Goal: Find specific page/section: Find specific page/section

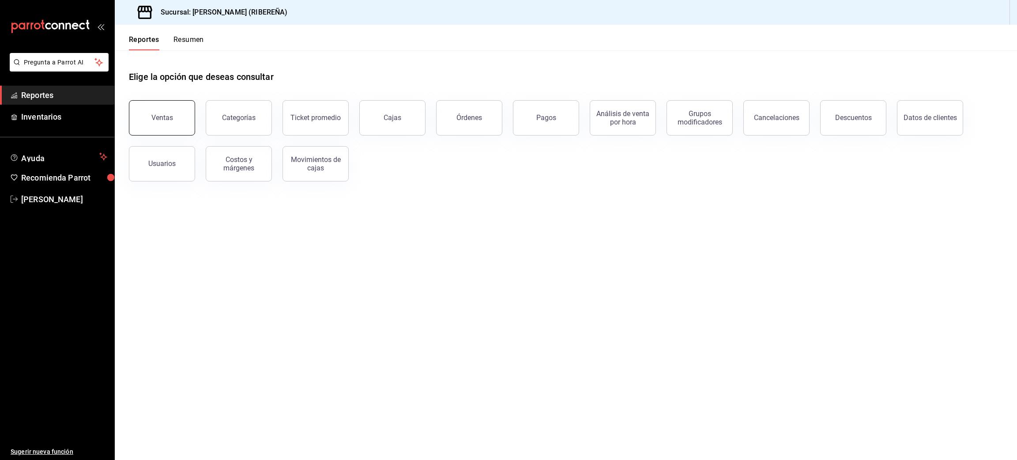
click at [171, 119] on div "Ventas" at bounding box center [162, 117] width 22 height 8
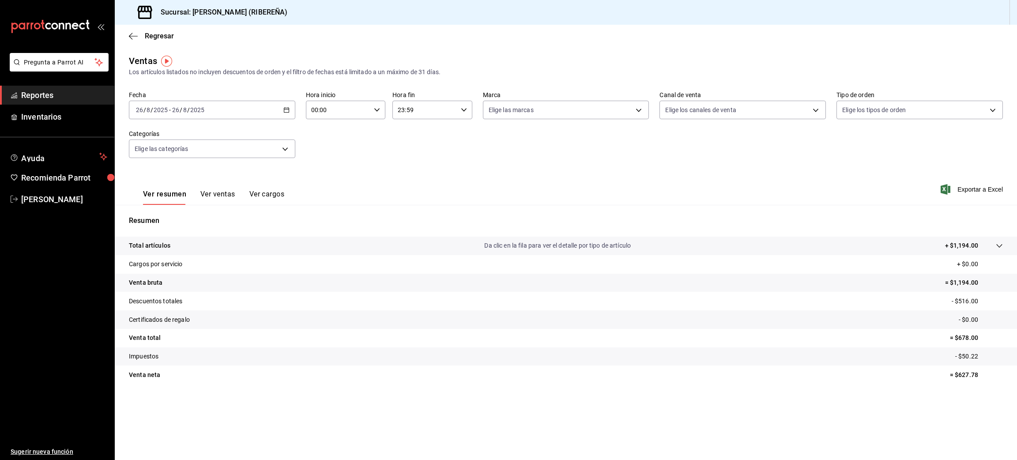
click at [227, 197] on button "Ver ventas" at bounding box center [217, 197] width 35 height 15
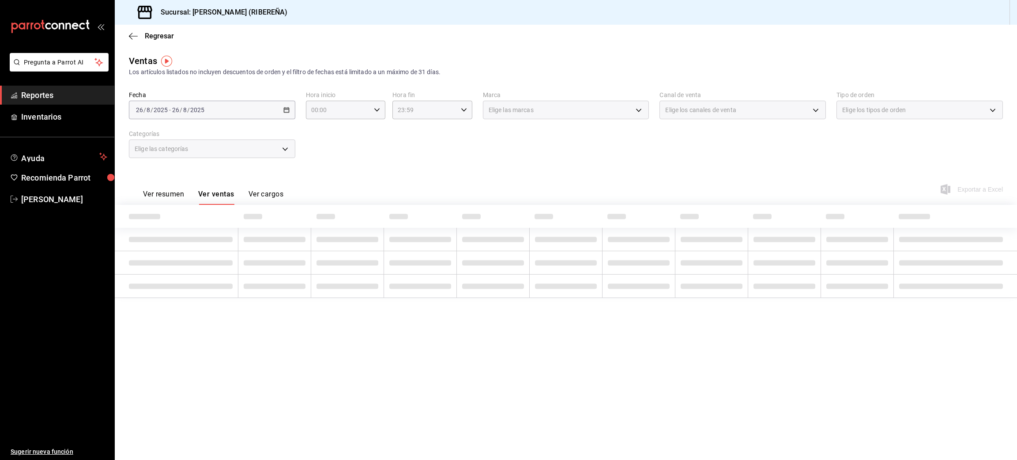
click at [227, 197] on button "Ver ventas" at bounding box center [216, 197] width 36 height 15
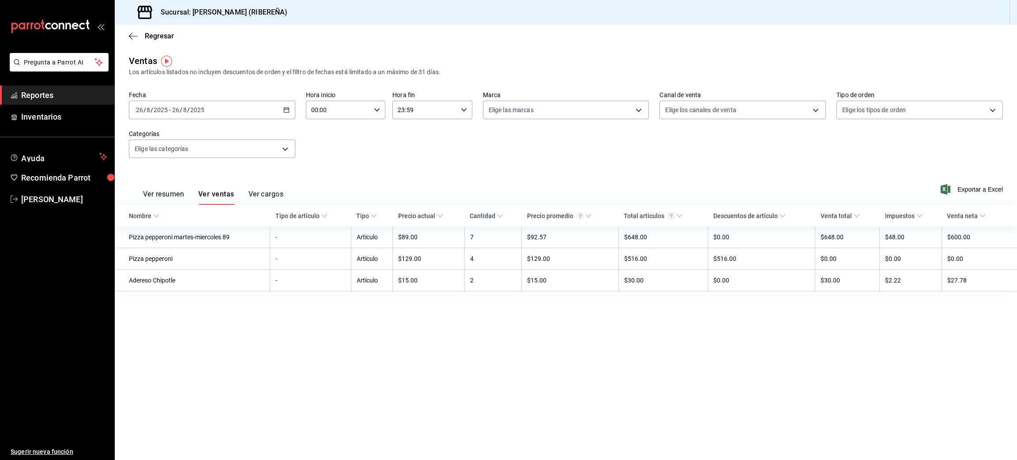
click at [623, 366] on main "Regresar Ventas Los artículos listados no incluyen descuentos de orden y el fil…" at bounding box center [566, 242] width 902 height 435
click at [166, 196] on button "Ver resumen" at bounding box center [163, 197] width 41 height 15
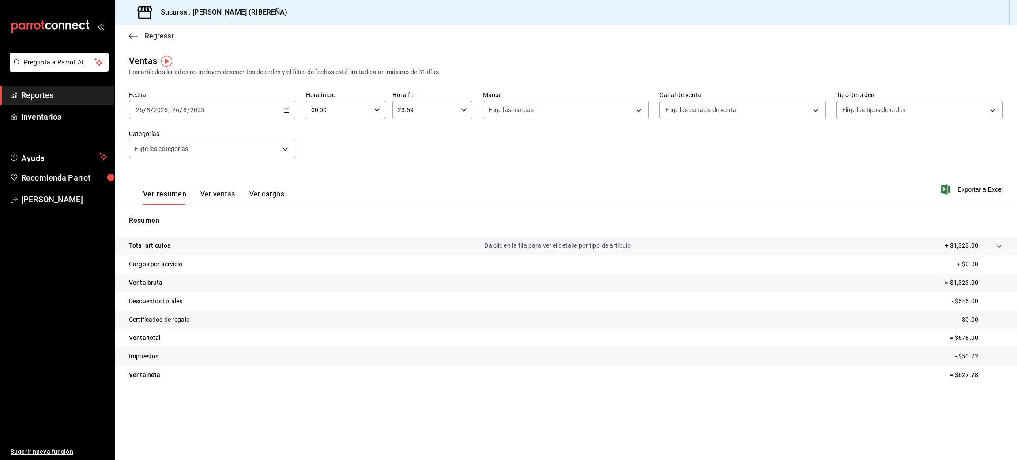
click at [131, 31] on div "Regresar" at bounding box center [566, 36] width 902 height 23
click at [129, 34] on icon "button" at bounding box center [133, 36] width 9 height 8
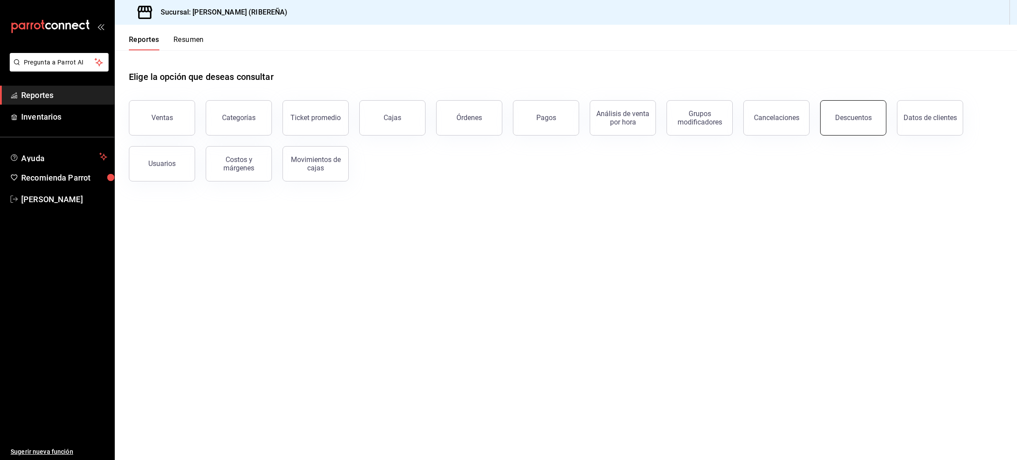
click at [854, 124] on button "Descuentos" at bounding box center [853, 117] width 66 height 35
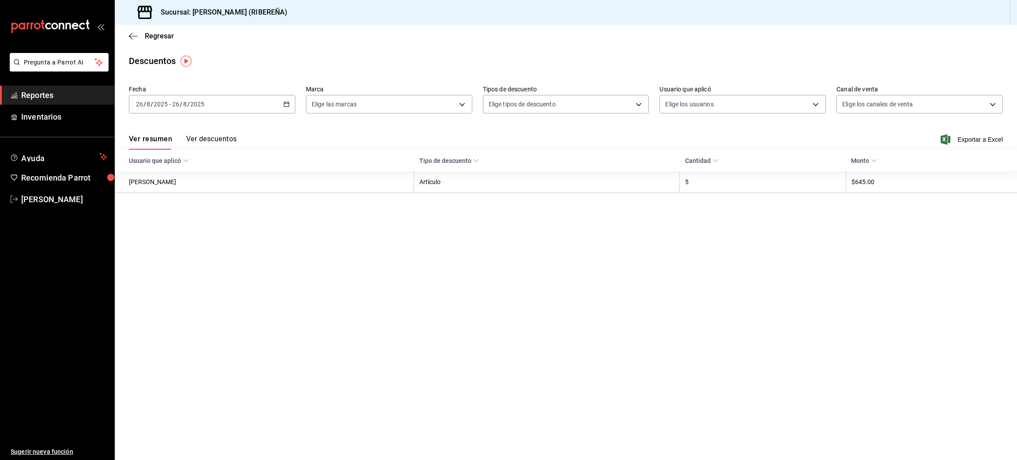
click at [204, 140] on button "Ver descuentos" at bounding box center [211, 142] width 50 height 15
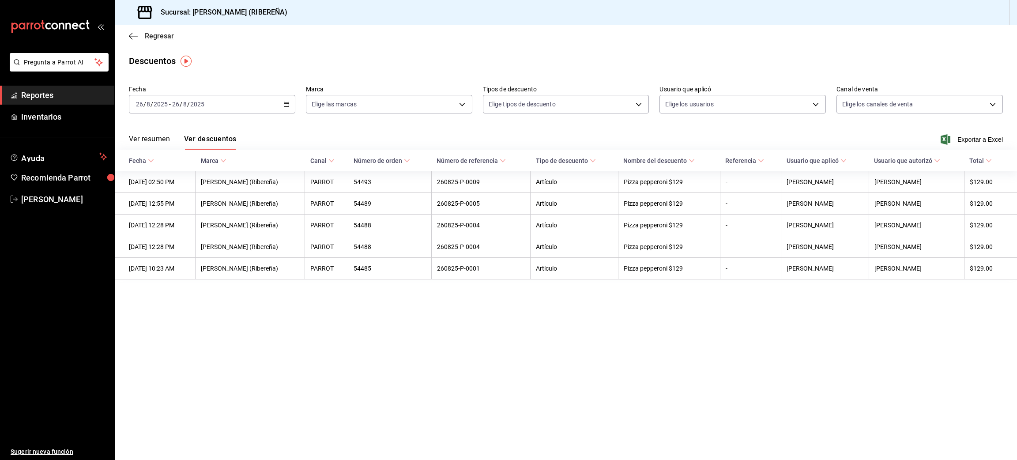
click at [130, 36] on icon "button" at bounding box center [133, 36] width 9 height 8
